Goal: Check status: Check status

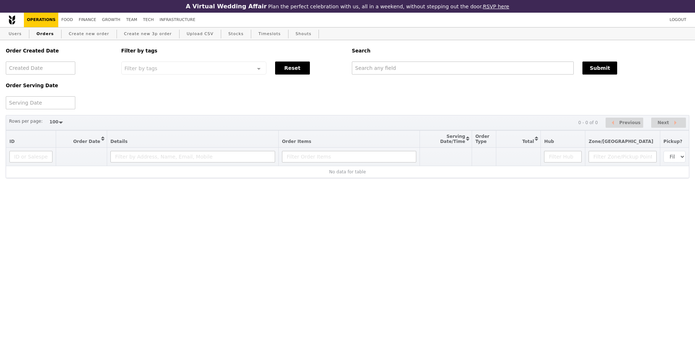
select select "100"
click at [376, 68] on input "text" at bounding box center [463, 68] width 222 height 13
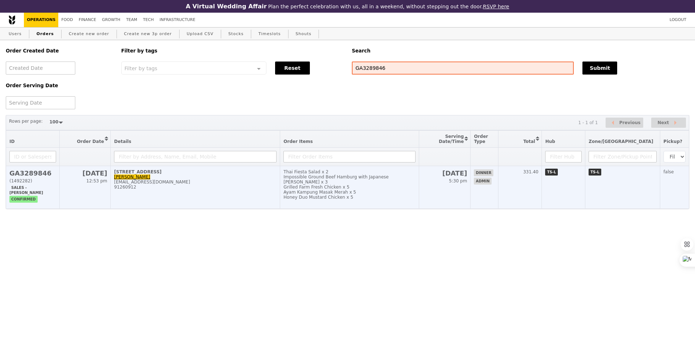
click at [400, 185] on div "Grilled Farm Fresh Chicken x 5" at bounding box center [350, 187] width 132 height 5
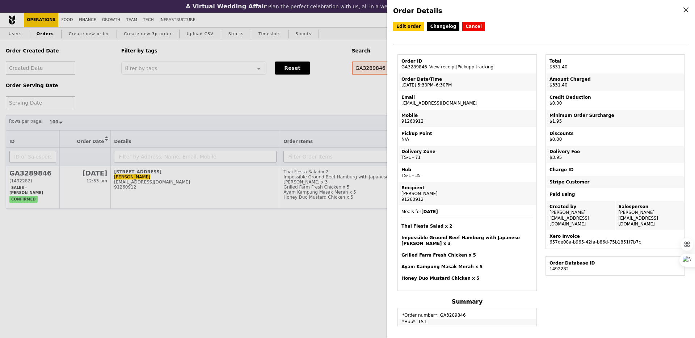
click at [420, 87] on td "Order Date/Time [DATE] 5:30PM–6:30PM" at bounding box center [467, 82] width 137 height 17
copy td "[DATE] 5:30PM–6:30PM"
click at [372, 68] on div "Order Details Edit order Changelog Cancel Order ID GA3289846 – View receipt | P…" at bounding box center [347, 169] width 695 height 338
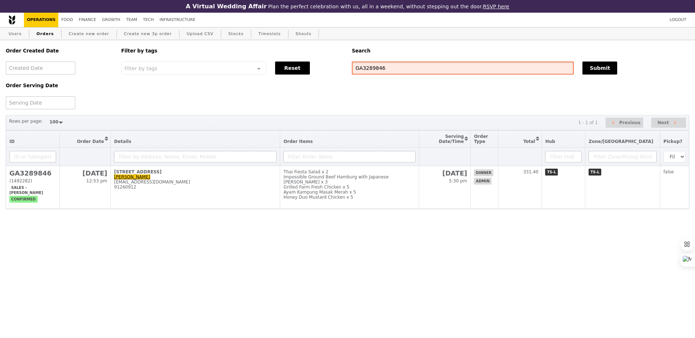
click at [372, 68] on input "GA3289846" at bounding box center [463, 68] width 222 height 13
paste input "4"
type input "GA3289844"
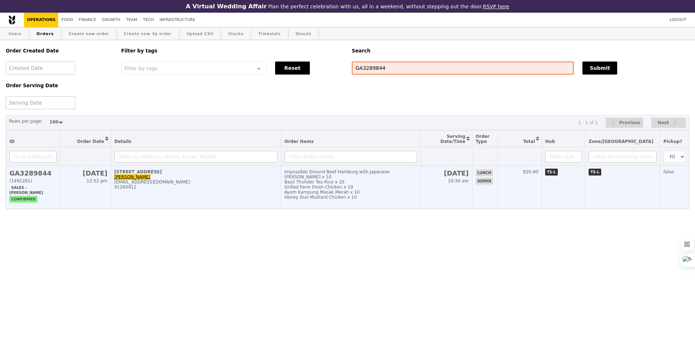
click at [363, 180] on div "Basil Thunder Tea Rice x 10" at bounding box center [351, 182] width 133 height 5
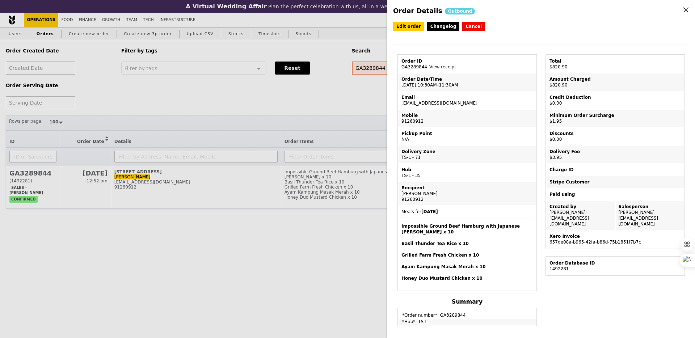
click at [412, 79] on div "Order Date/Time" at bounding box center [467, 79] width 131 height 6
click at [412, 83] on td "Order Date/Time [DATE] 10:30AM–11:30AM" at bounding box center [467, 82] width 137 height 17
copy td "[DATE] 10:30AM–11:30AM"
